Goal: Information Seeking & Learning: Learn about a topic

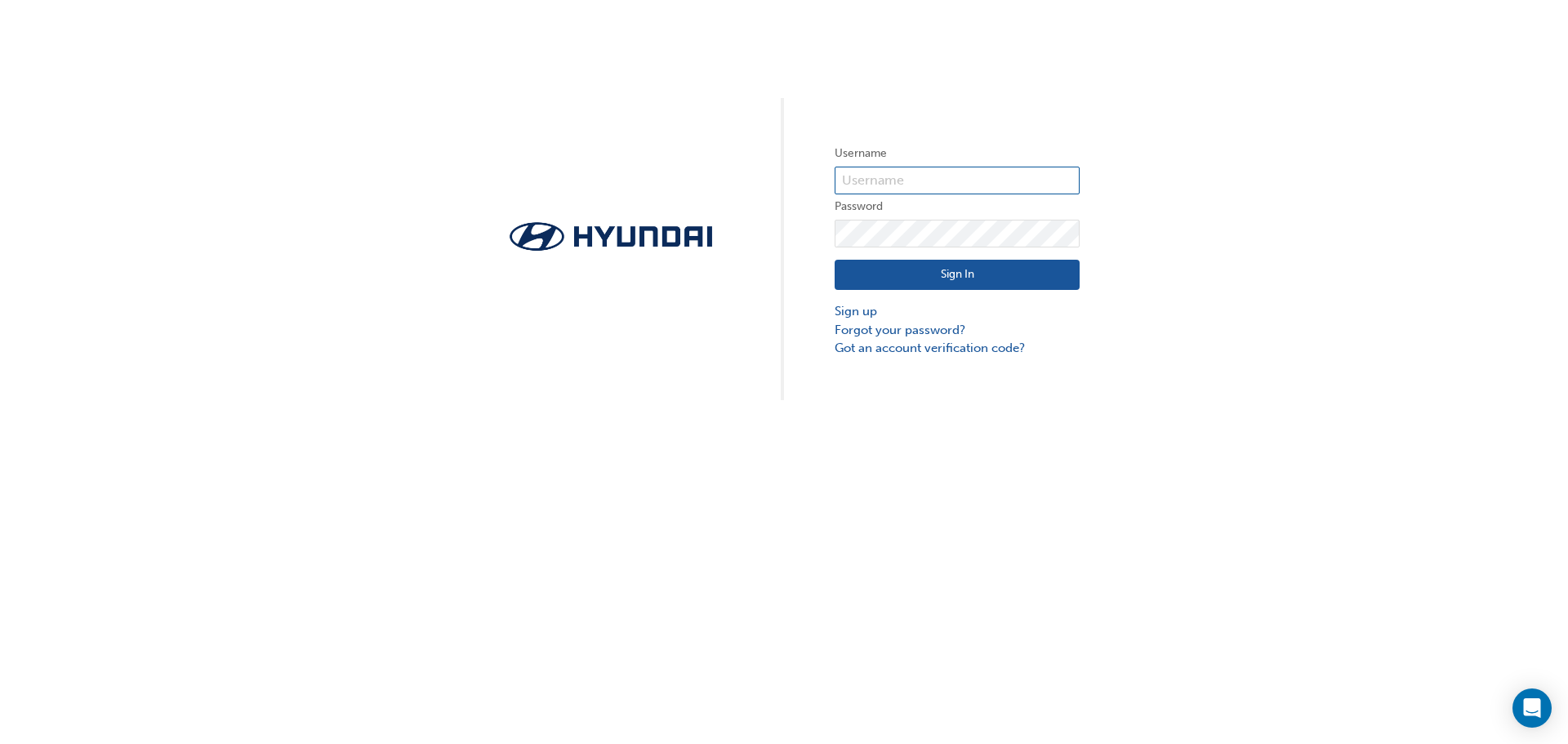
type input "36931"
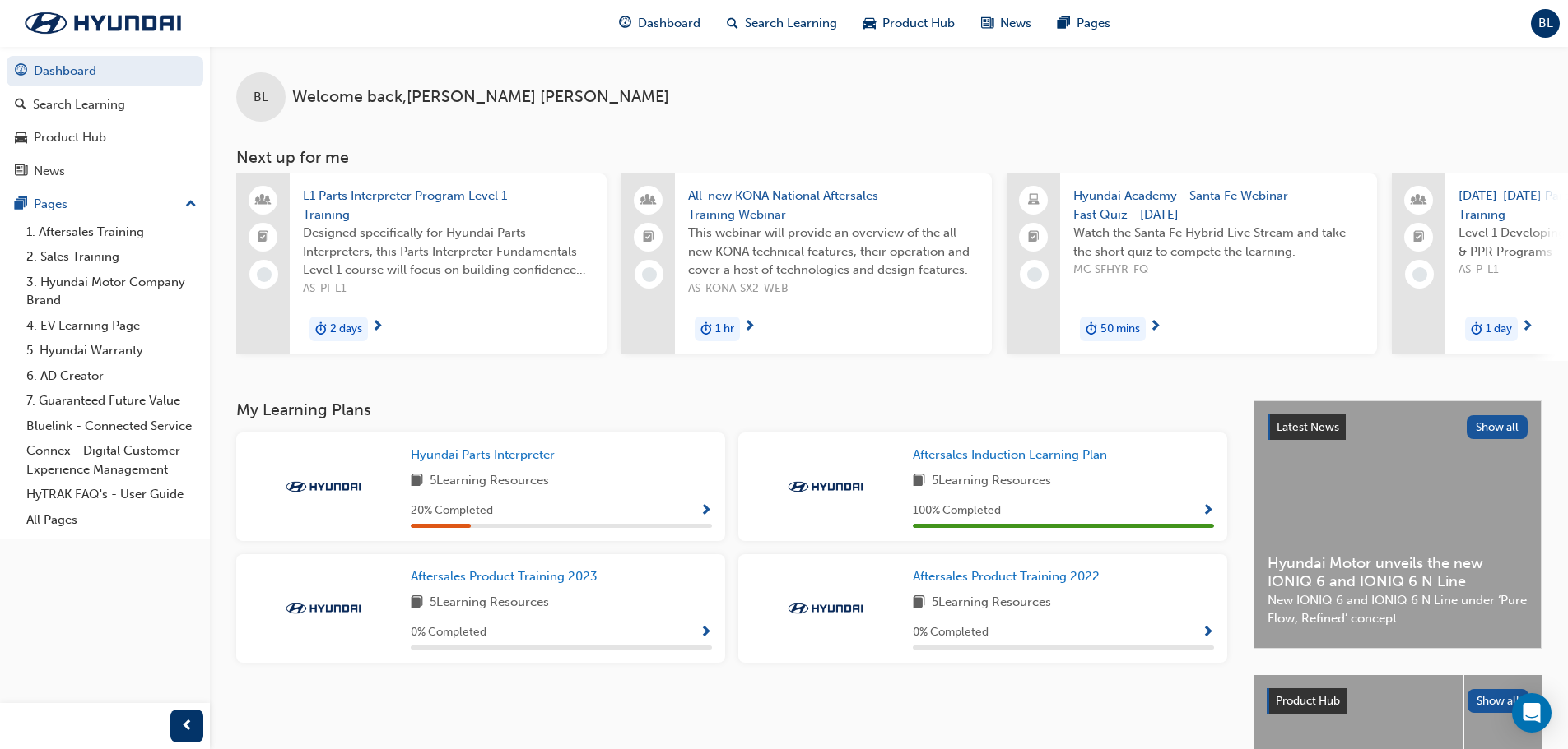
click at [499, 460] on span "Hyundai Parts Interpreter" at bounding box center [483, 455] width 144 height 15
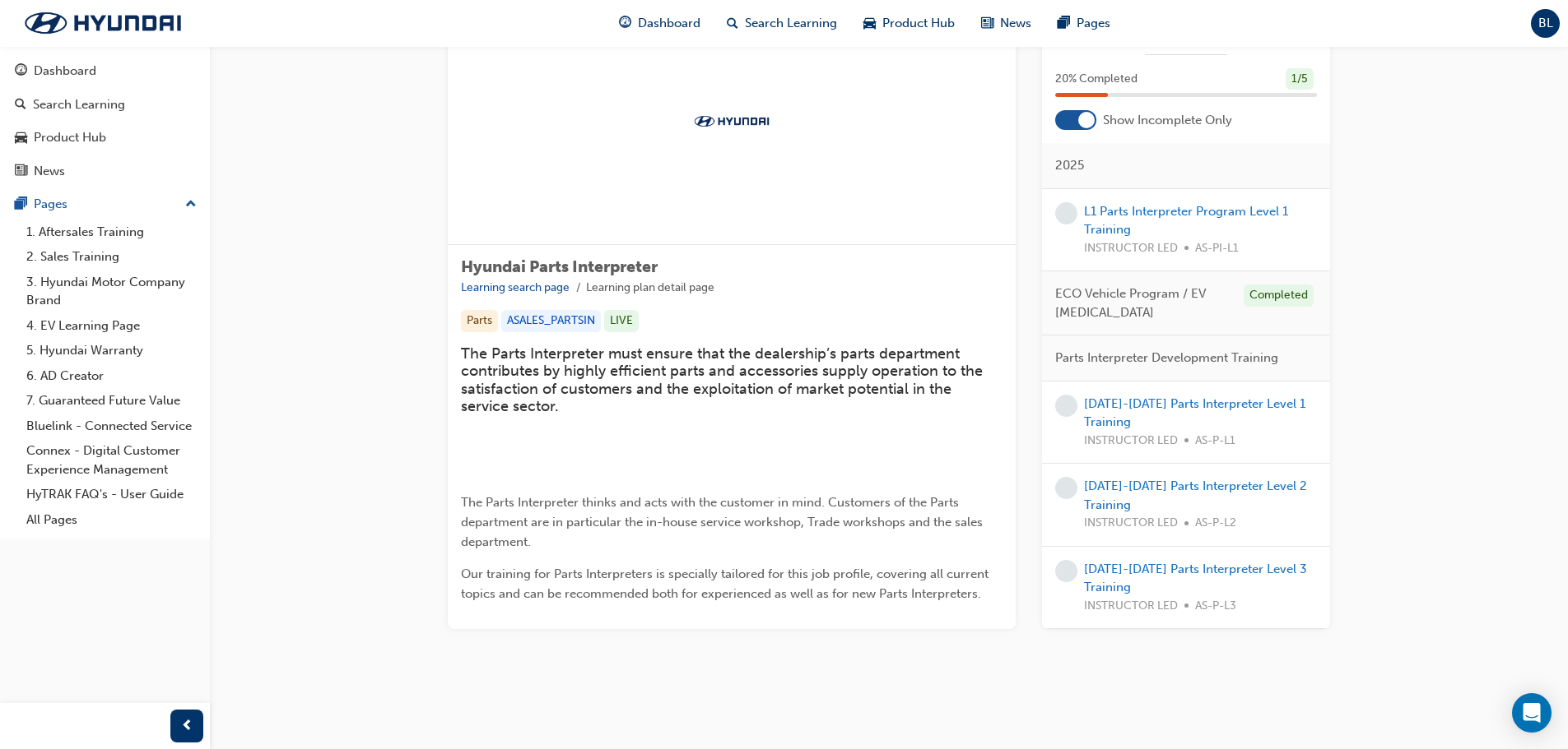
scroll to position [425, 0]
click at [1201, 214] on link "L1 Parts Interpreter Program Level 1 Training" at bounding box center [1186, 220] width 204 height 34
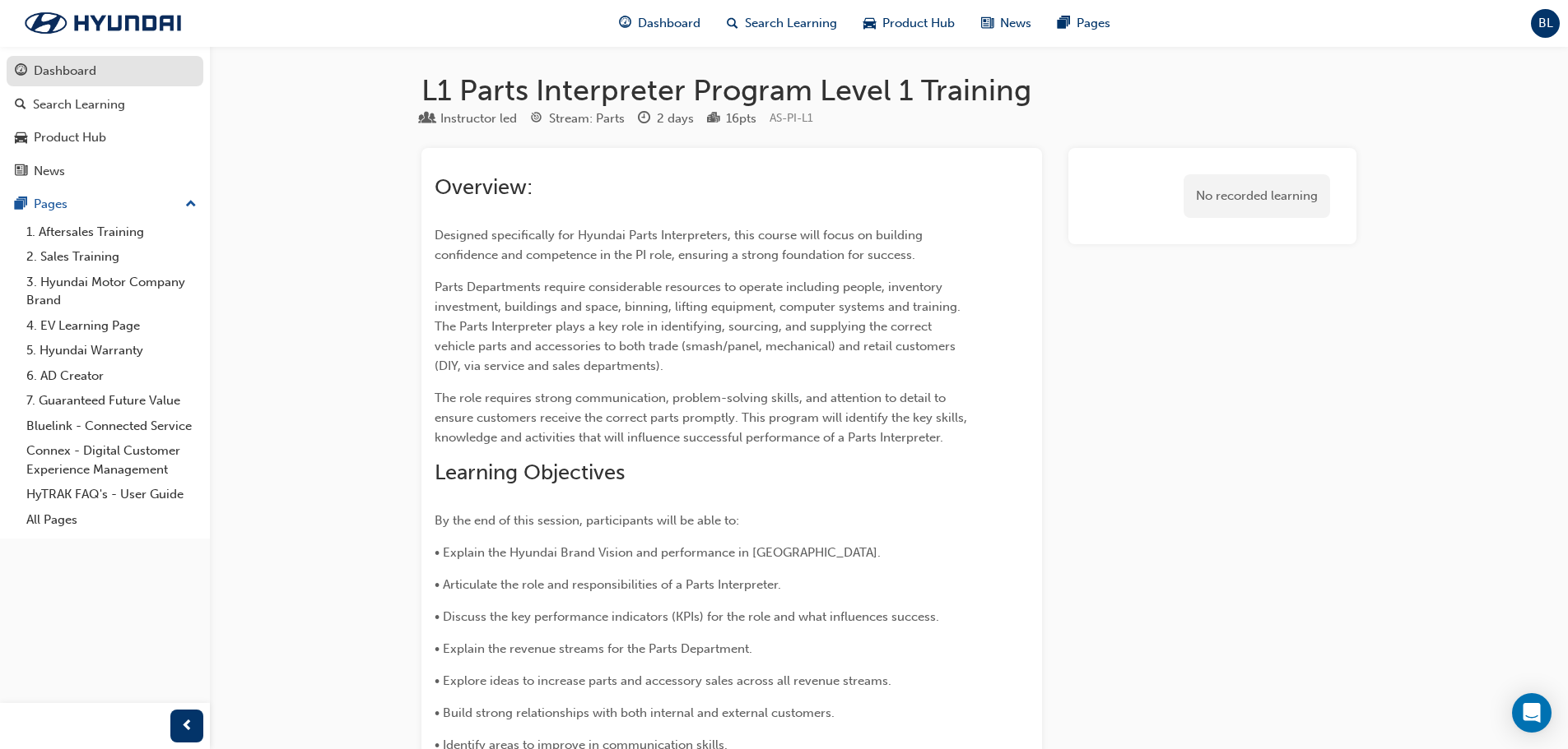
click at [77, 77] on div "Dashboard" at bounding box center [65, 71] width 62 height 19
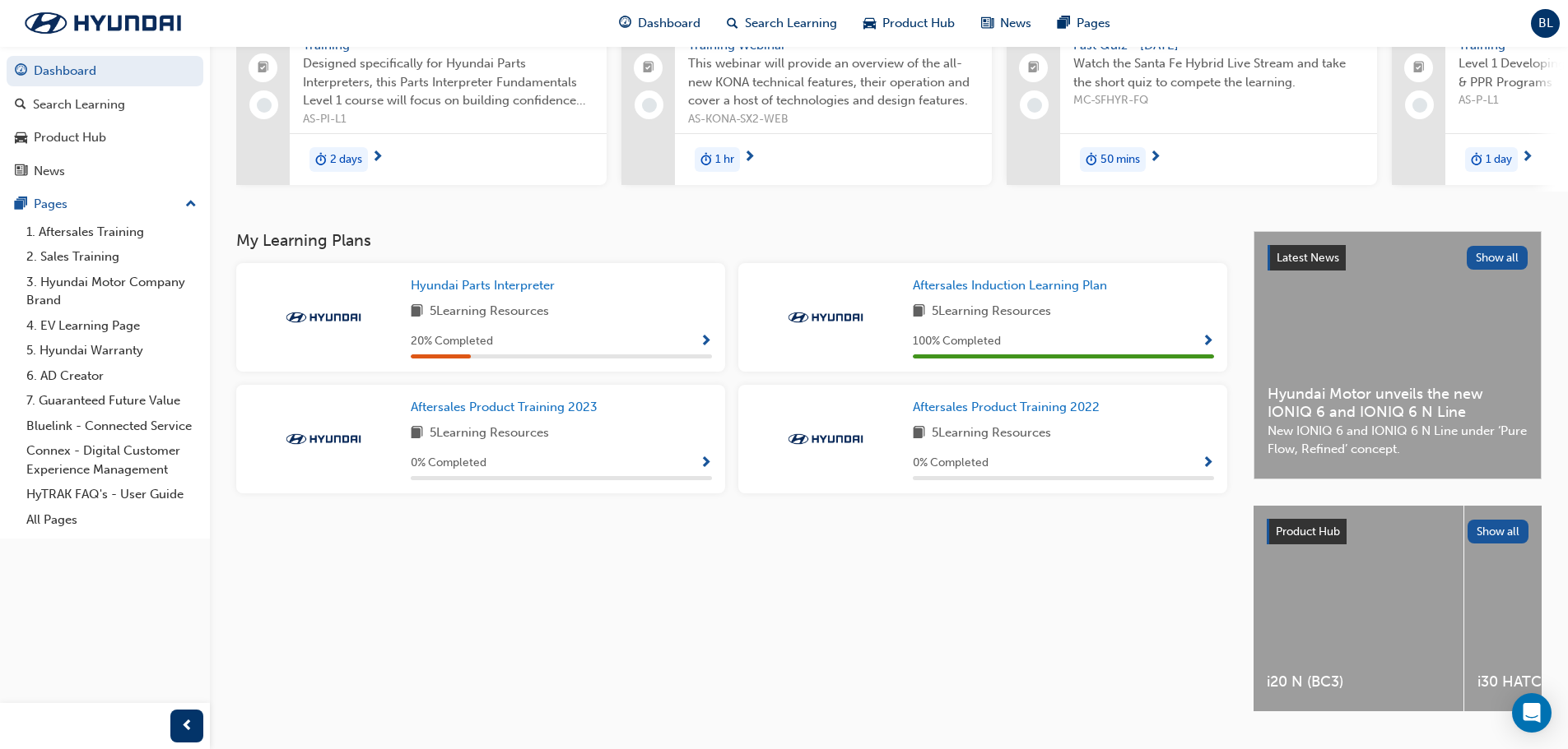
scroll to position [51, 0]
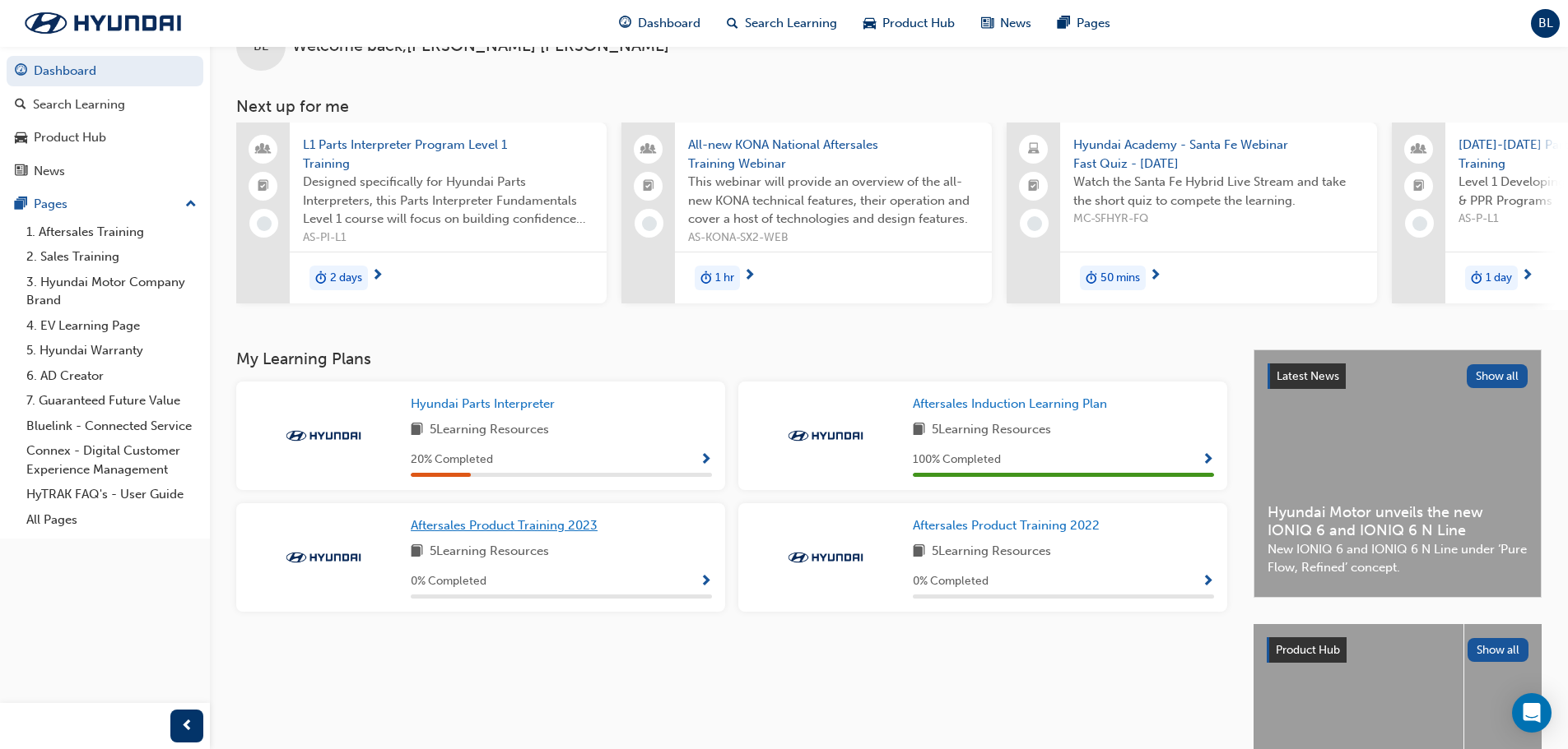
click at [513, 533] on span "Aftersales Product Training 2023" at bounding box center [504, 526] width 187 height 15
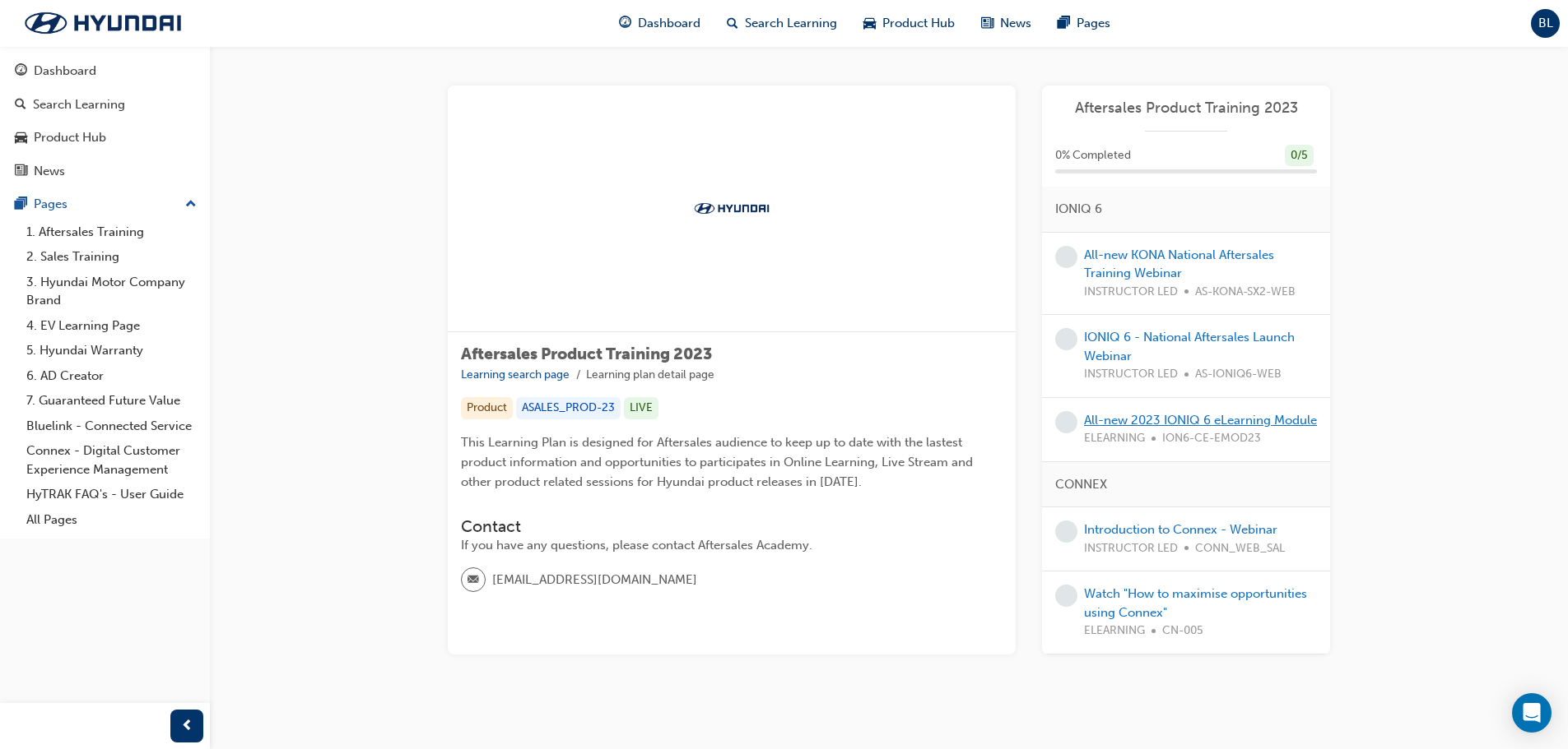
click at [1141, 422] on link "All-new 2023 IONIQ 6 eLearning Module" at bounding box center [1200, 421] width 233 height 15
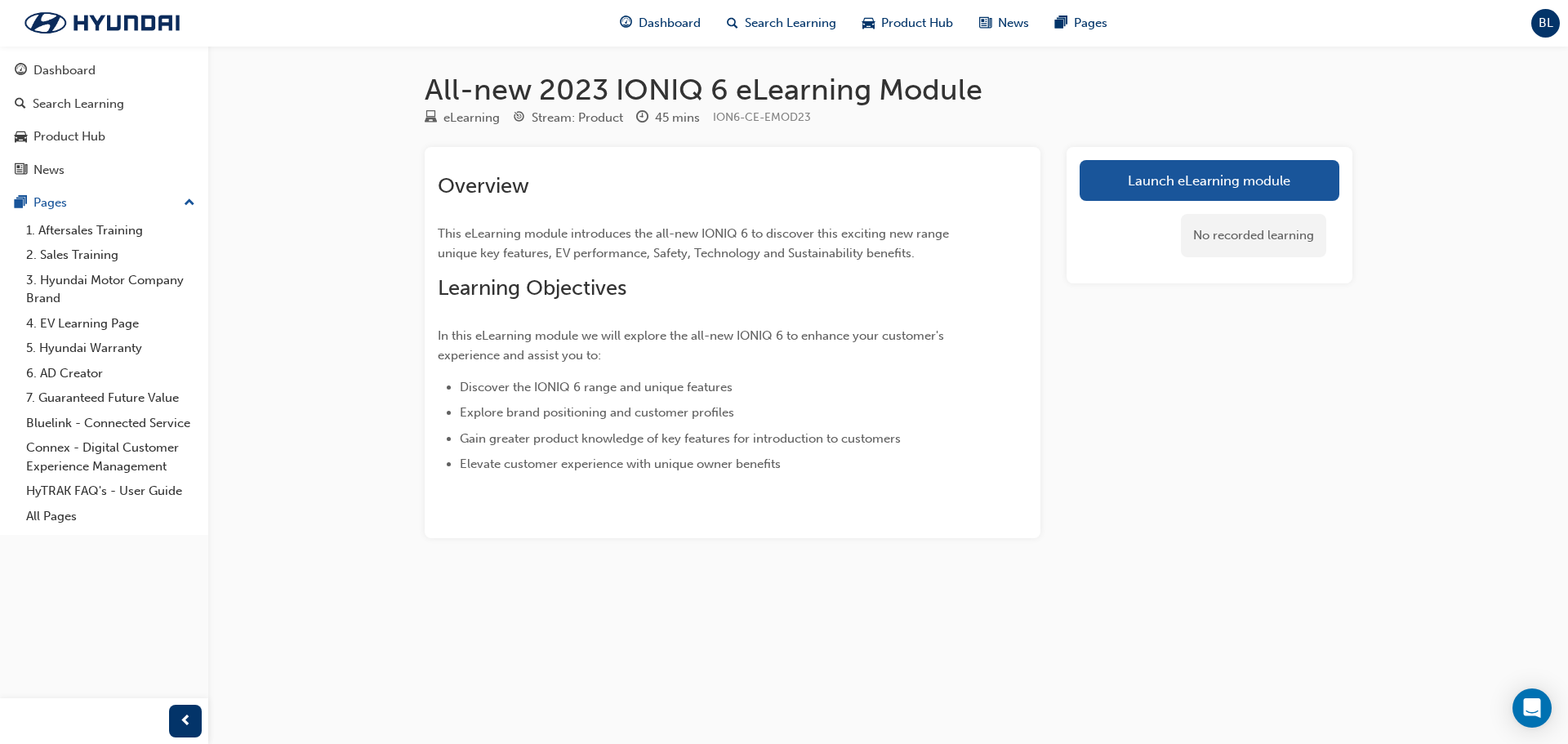
drag, startPoint x: 102, startPoint y: 47, endPoint x: 99, endPoint y: 69, distance: 22.2
click at [103, 48] on div "Dashboard Search Learning Product Hub News Pages Pages 1. Aftersales Training 2…" at bounding box center [104, 290] width 208 height 489
click at [99, 69] on div "Dashboard" at bounding box center [104, 70] width 179 height 20
